Goal: Task Accomplishment & Management: Complete application form

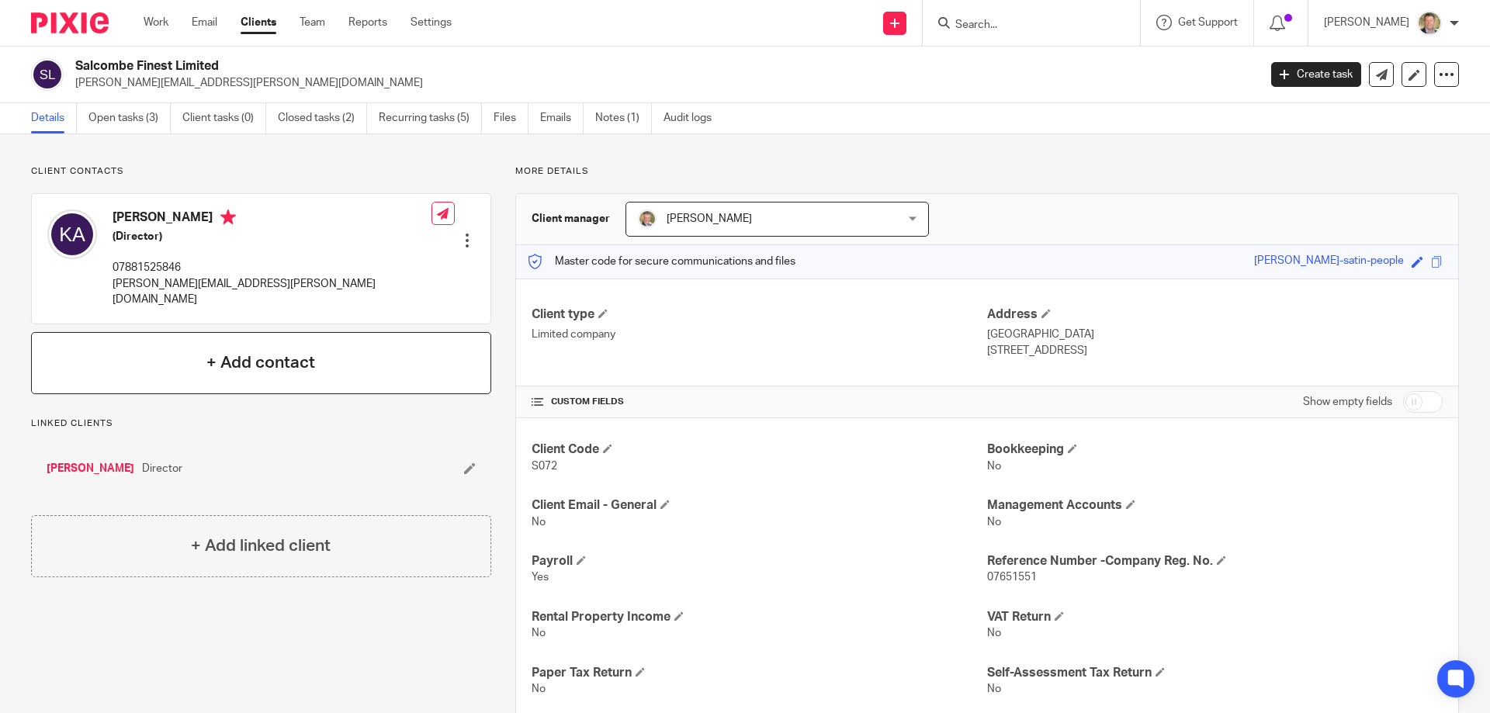
click at [249, 351] on h4 "+ Add contact" at bounding box center [260, 363] width 109 height 24
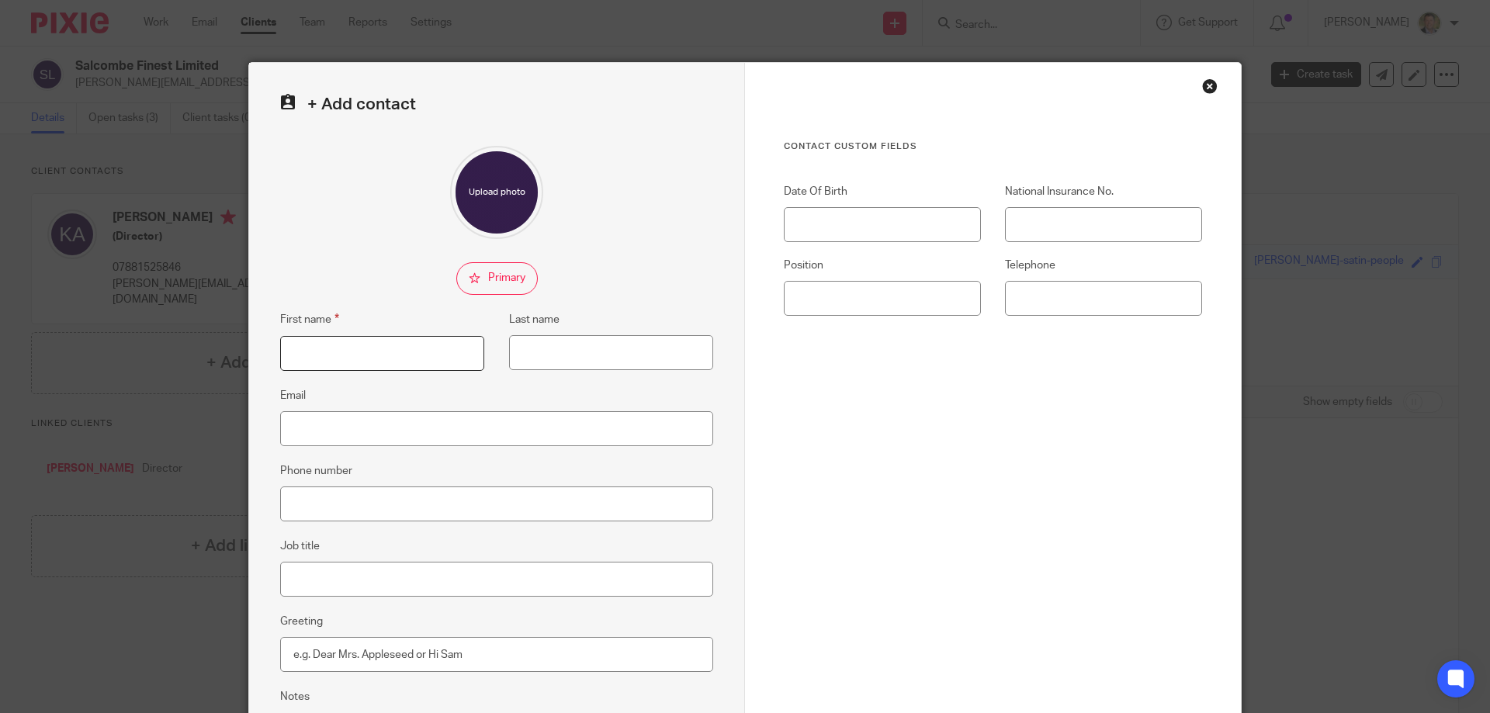
click at [324, 352] on input "First name" at bounding box center [382, 353] width 204 height 35
type input "[PERSON_NAME]"
click at [534, 356] on input "Last name" at bounding box center [611, 352] width 204 height 35
type input "Dayment"
paste input "[PERSON_NAME] <[PERSON_NAME][EMAIL_ADDRESS][DOMAIN_NAME]>"
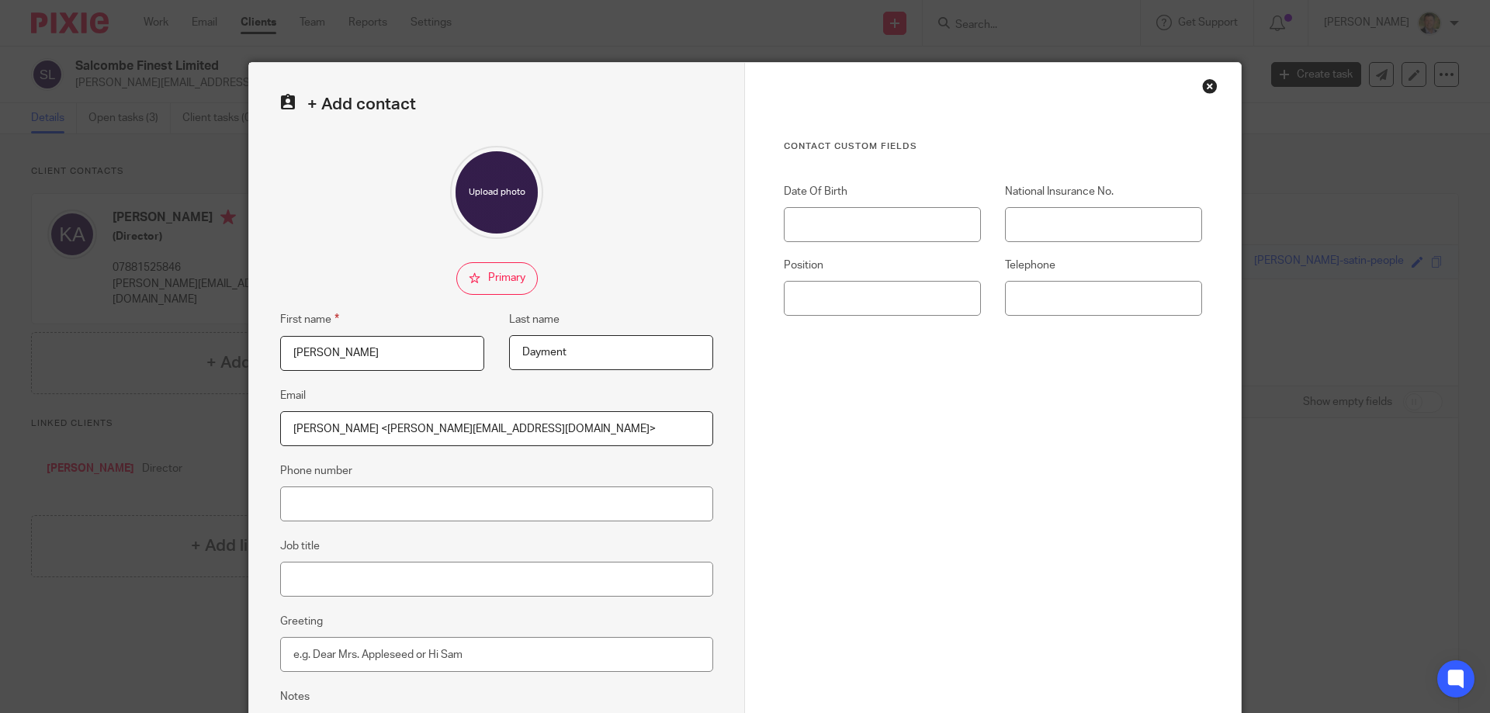
drag, startPoint x: 287, startPoint y: 430, endPoint x: 357, endPoint y: 437, distance: 70.2
click at [357, 437] on input "[PERSON_NAME] <[PERSON_NAME][EMAIL_ADDRESS][DOMAIN_NAME]>" at bounding box center [496, 428] width 433 height 35
click at [428, 431] on input "[PERSON_NAME][EMAIL_ADDRESS][DOMAIN_NAME]>" at bounding box center [496, 428] width 433 height 35
type input "[PERSON_NAME][EMAIL_ADDRESS][DOMAIN_NAME]"
click at [370, 493] on input "Phone number" at bounding box center [496, 504] width 433 height 35
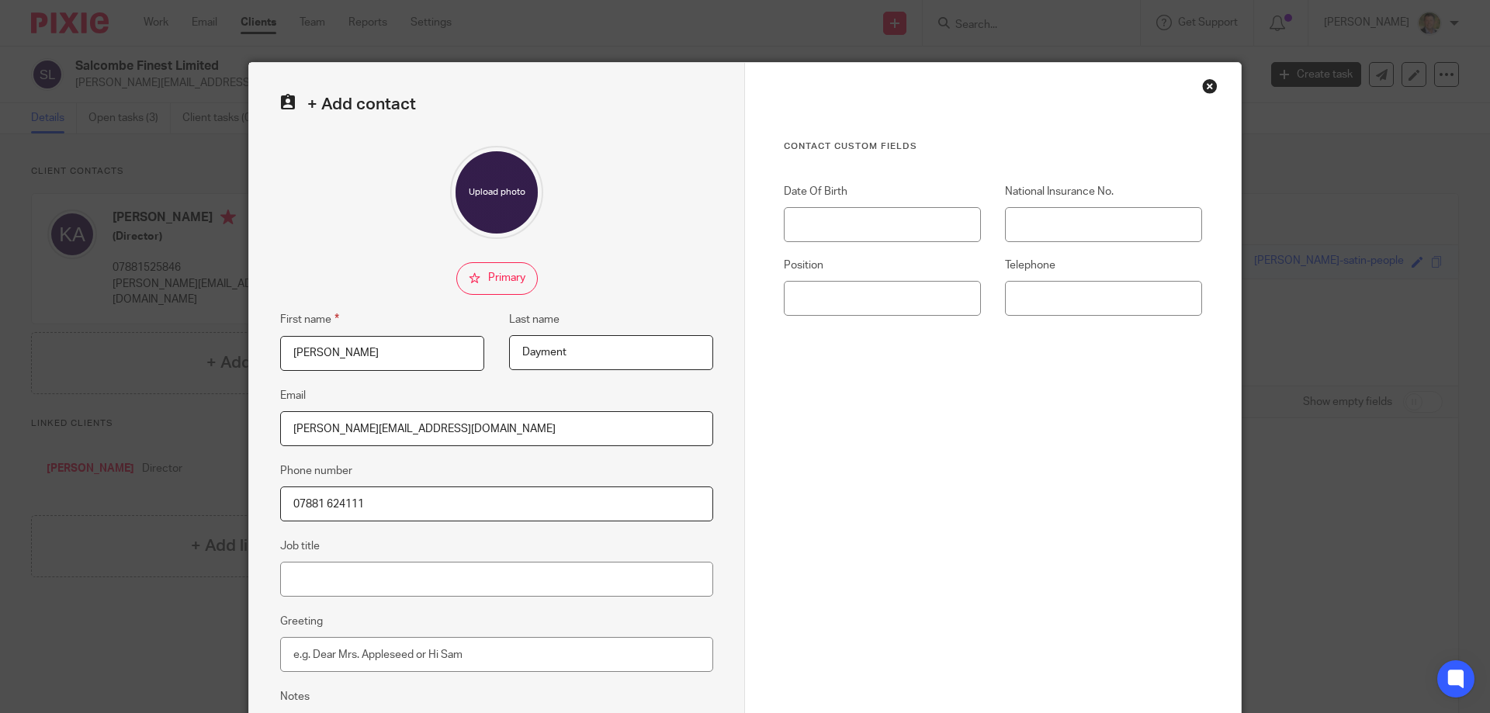
type input "07881 624111"
click at [324, 578] on input "Job title" at bounding box center [496, 579] width 433 height 35
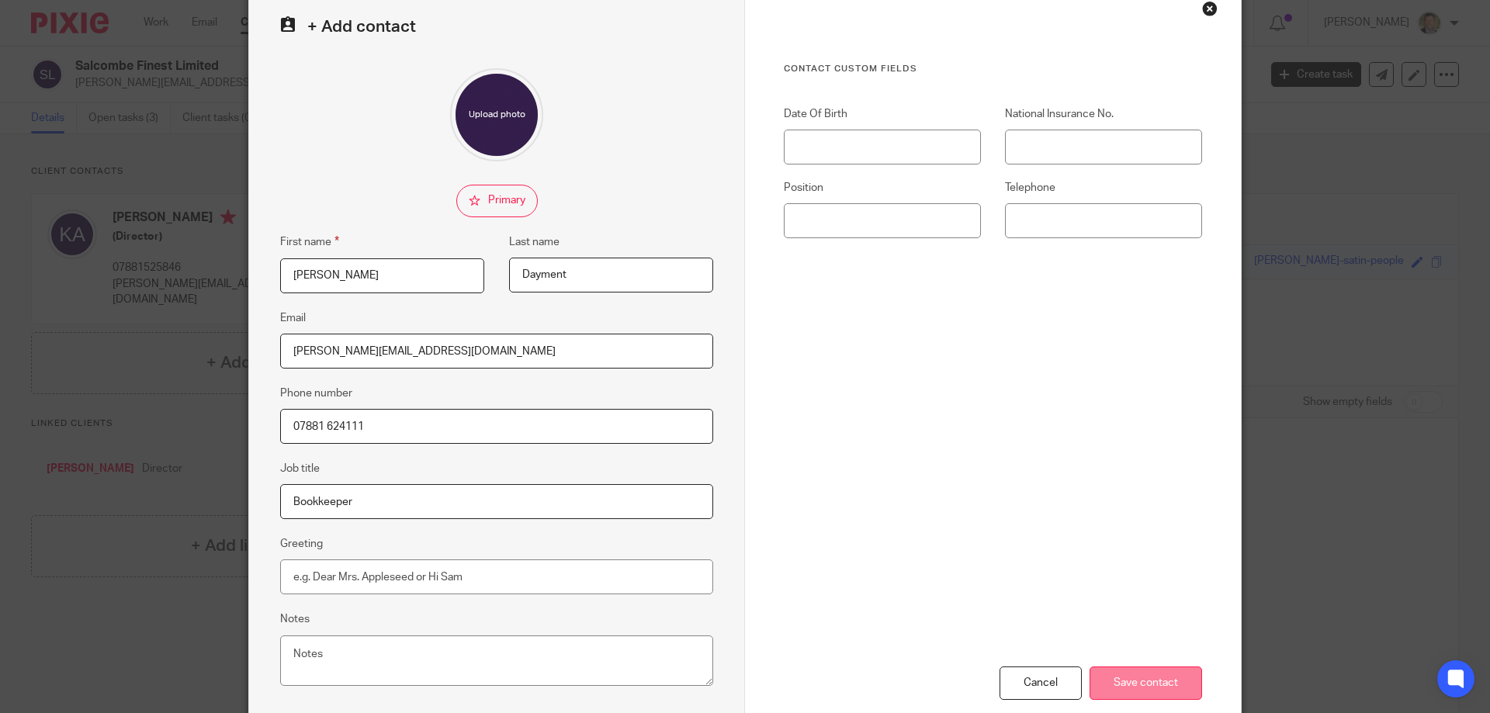
type input "Bookkeeper"
click at [1121, 685] on input "Save contact" at bounding box center [1146, 683] width 113 height 33
